Goal: Find specific page/section: Find specific page/section

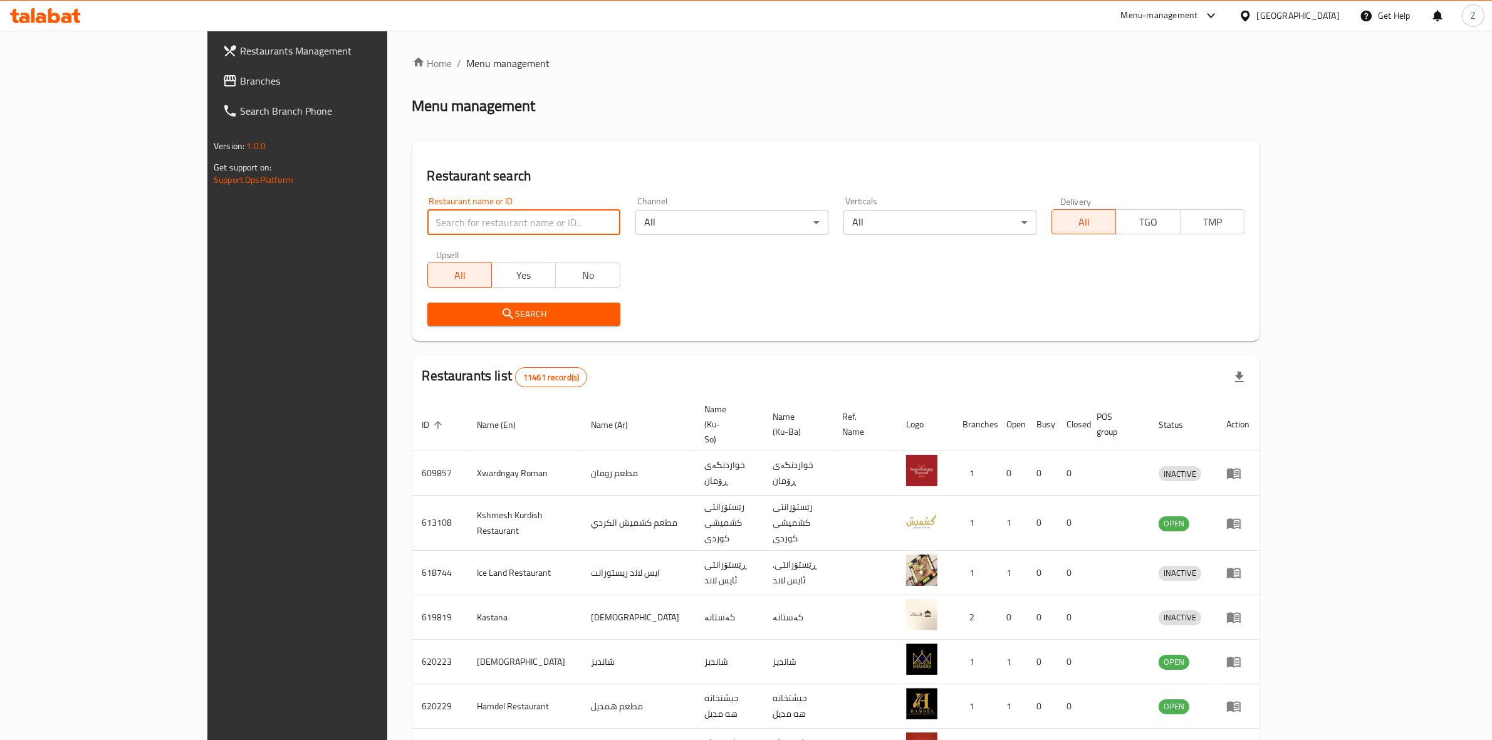
click at [501, 217] on input "search" at bounding box center [523, 222] width 193 height 25
click at [555, 145] on div "Restaurant search Restaurant name or ID Restaurant name or ID Channel All ​ Ver…" at bounding box center [835, 241] width 847 height 200
click at [450, 236] on div "Restaurant name or ID Restaurant name or ID" at bounding box center [524, 215] width 208 height 53
click at [437, 224] on input "search" at bounding box center [523, 222] width 193 height 25
click at [518, 145] on div "Restaurant search Restaurant name or ID Restaurant name or ID Channel All ​ Ver…" at bounding box center [835, 241] width 847 height 200
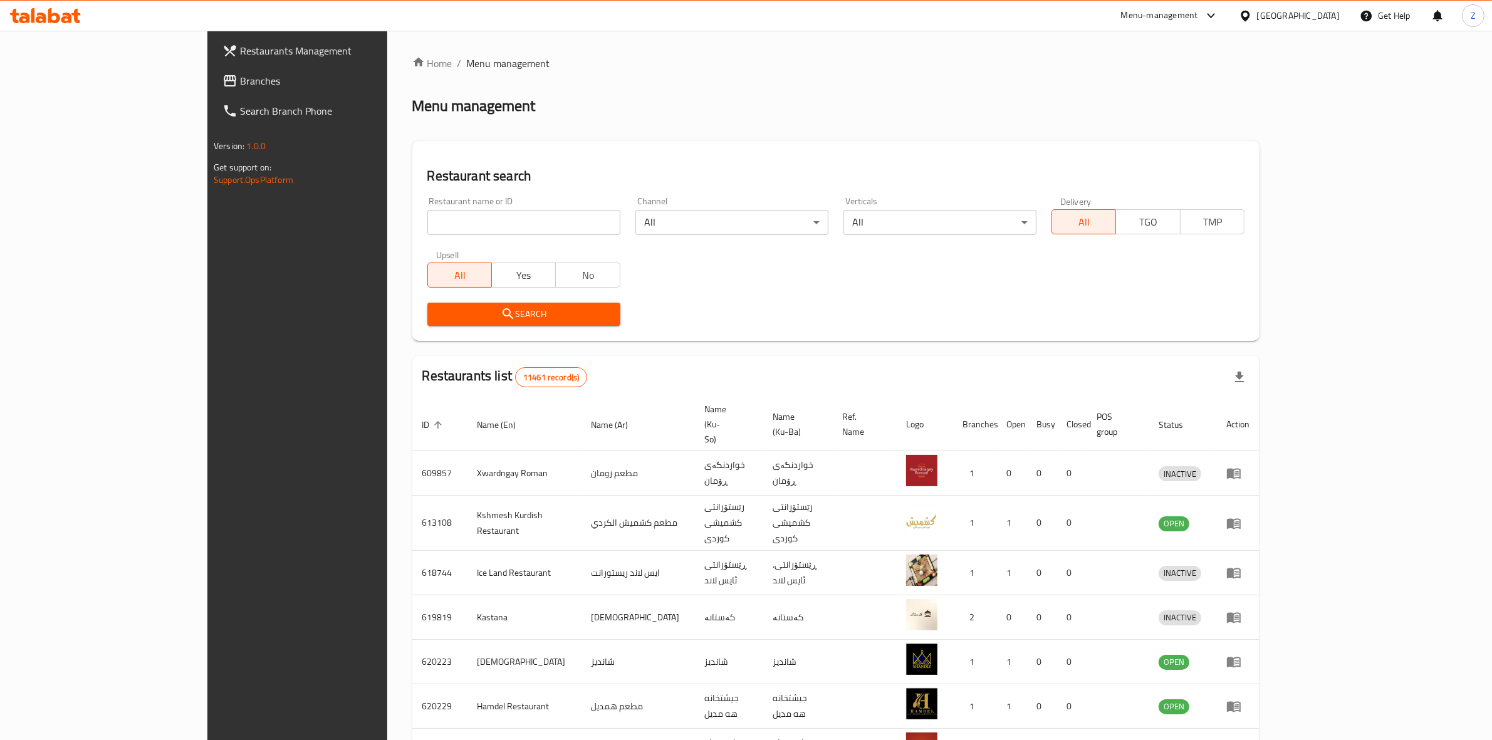
click at [446, 211] on input "search" at bounding box center [523, 222] width 193 height 25
type input "berlin d"
click button "Search" at bounding box center [523, 314] width 193 height 23
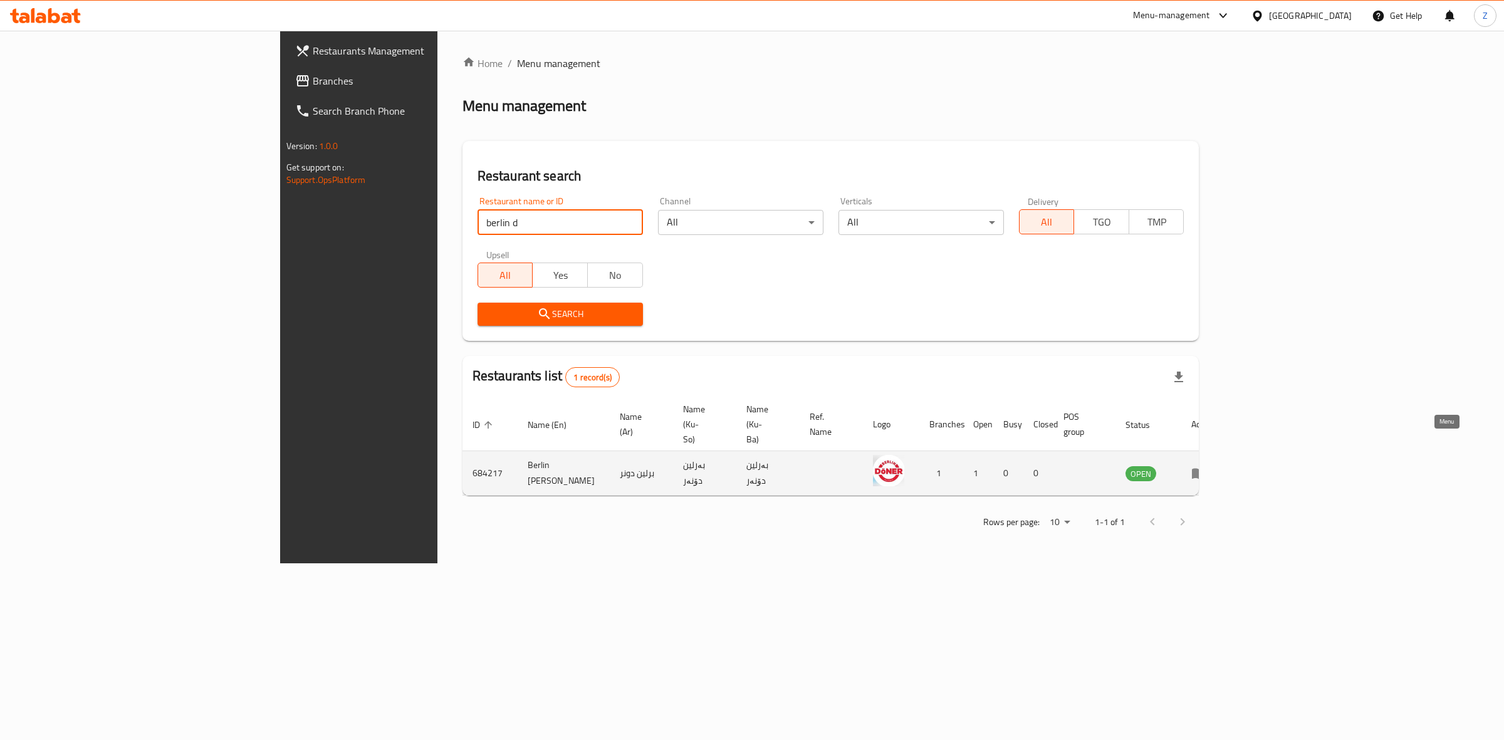
click at [1206, 469] on icon "enhanced table" at bounding box center [1199, 474] width 14 height 11
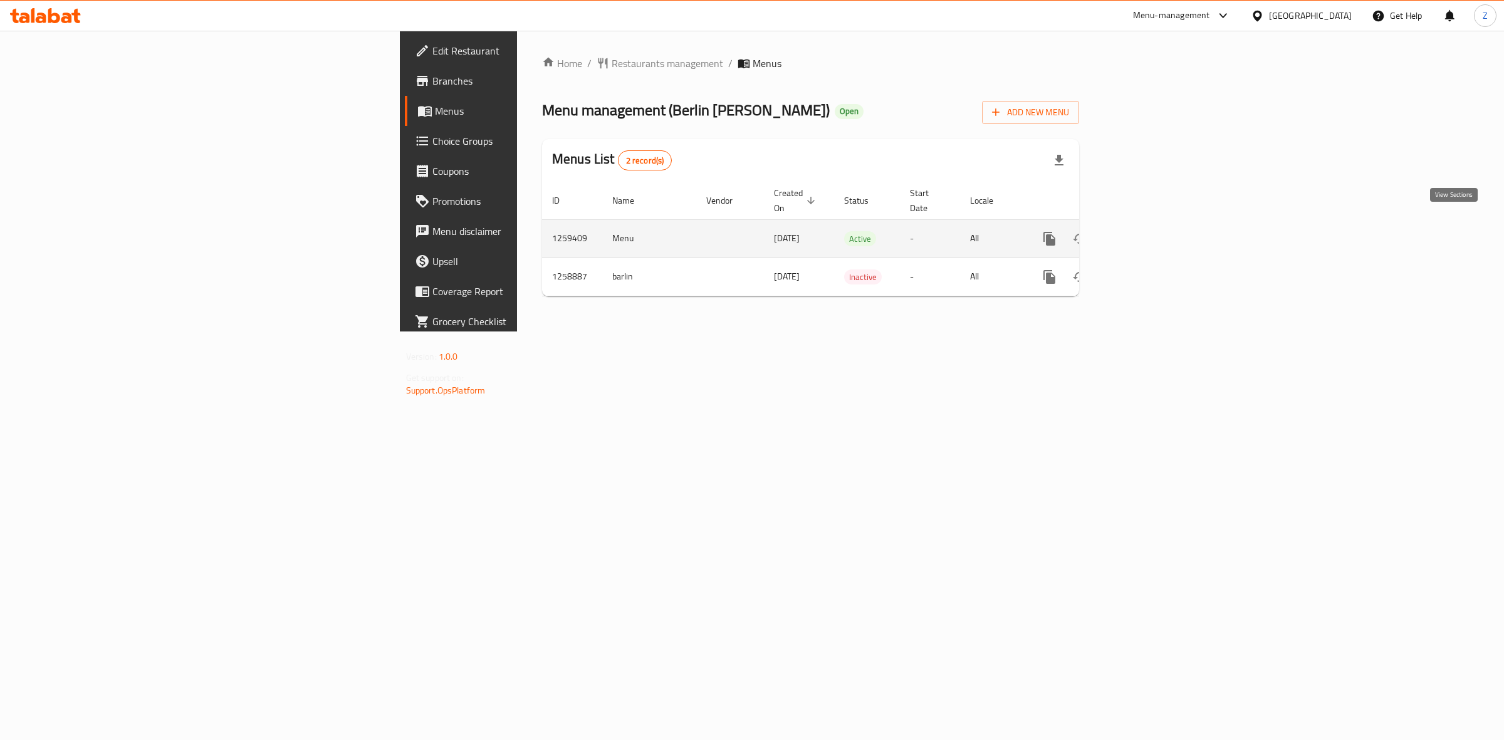
click at [1155, 224] on link "enhanced table" at bounding box center [1140, 239] width 30 height 30
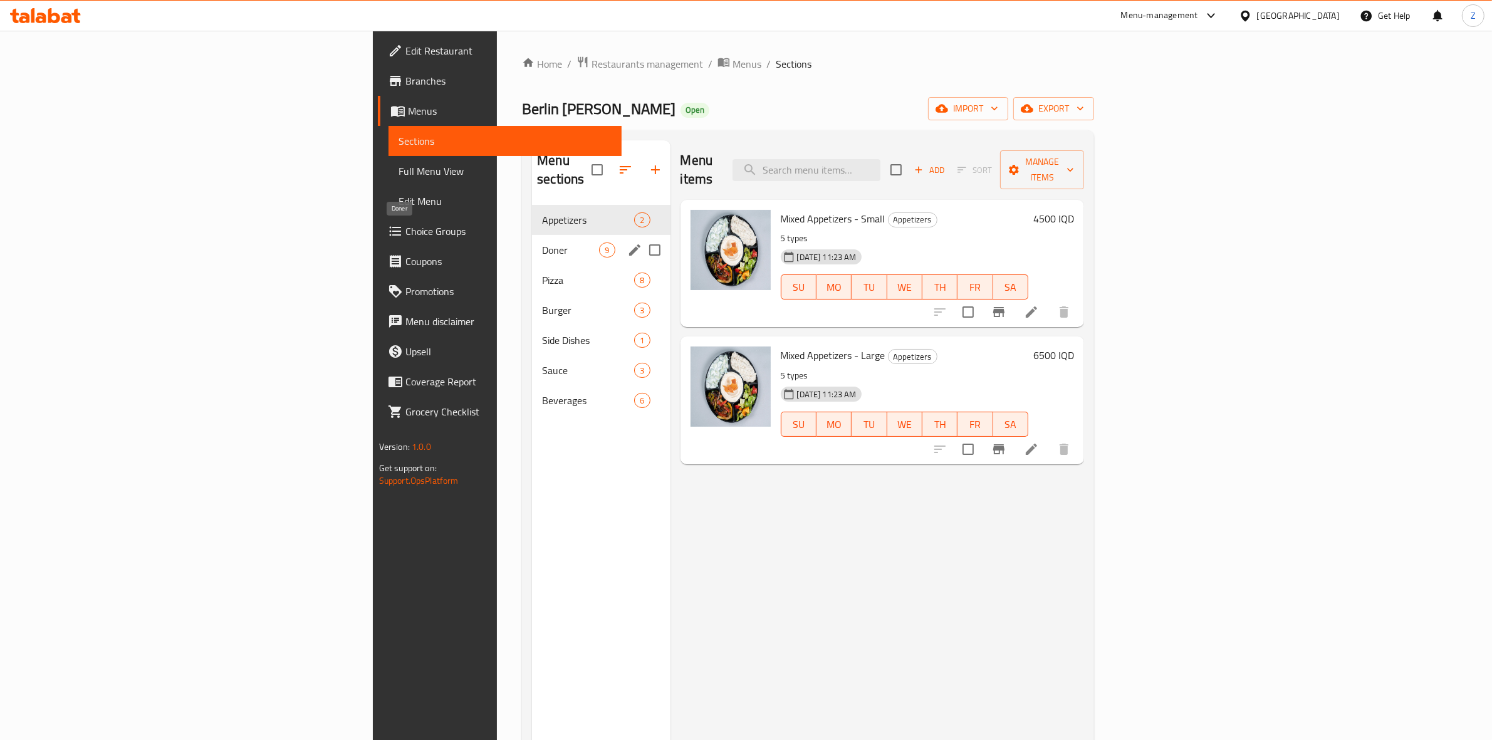
click at [542, 243] on span "Doner" at bounding box center [570, 250] width 57 height 15
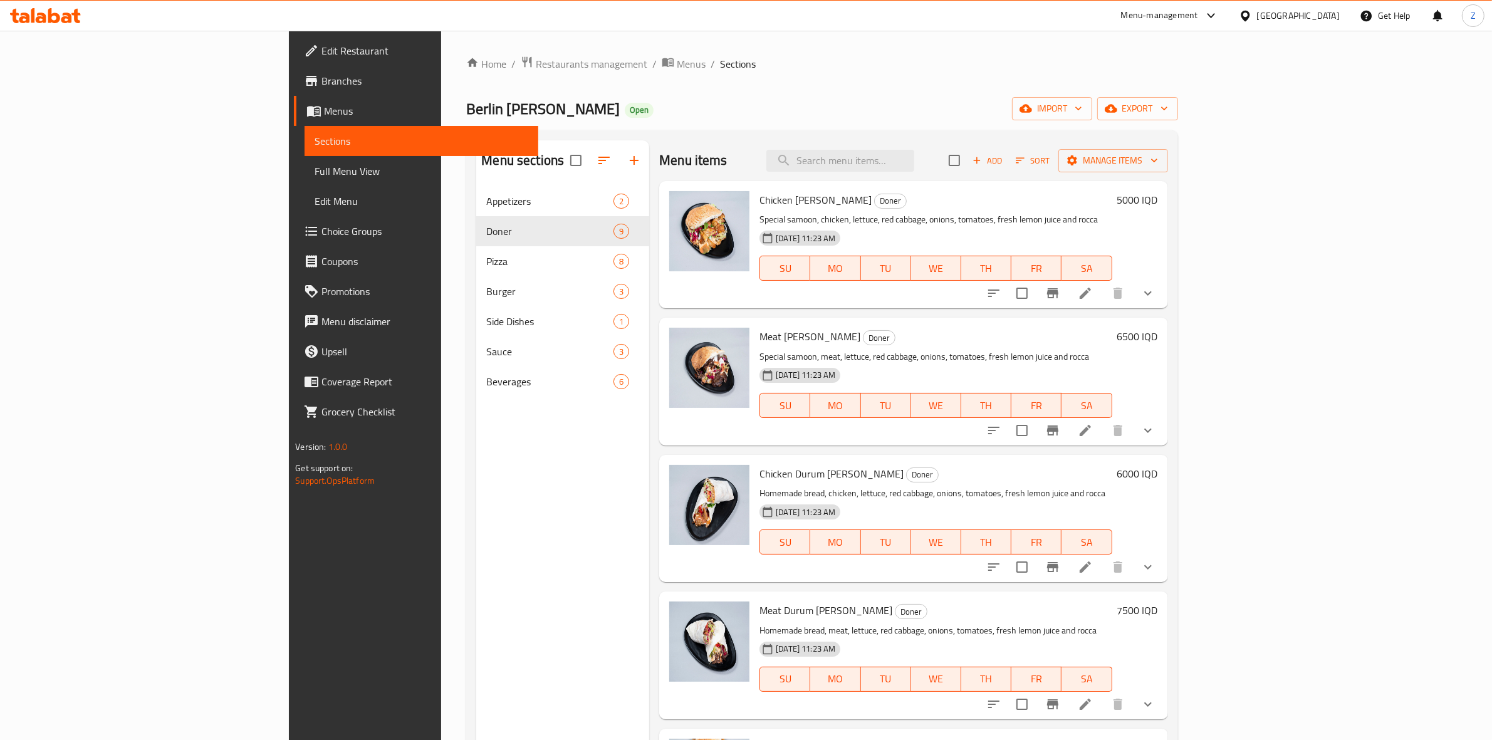
click at [1198, 11] on div "Menu-management" at bounding box center [1159, 15] width 77 height 15
click at [1179, 85] on div "Agent Campaigns Center" at bounding box center [1157, 85] width 95 height 14
